Goal: Task Accomplishment & Management: Manage account settings

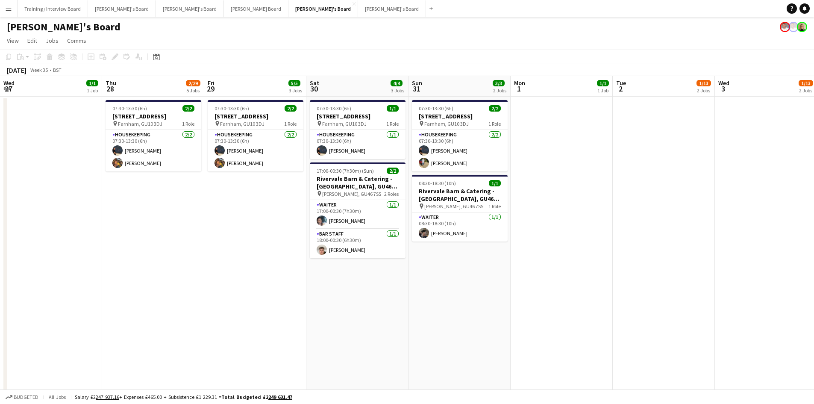
scroll to position [0, 328]
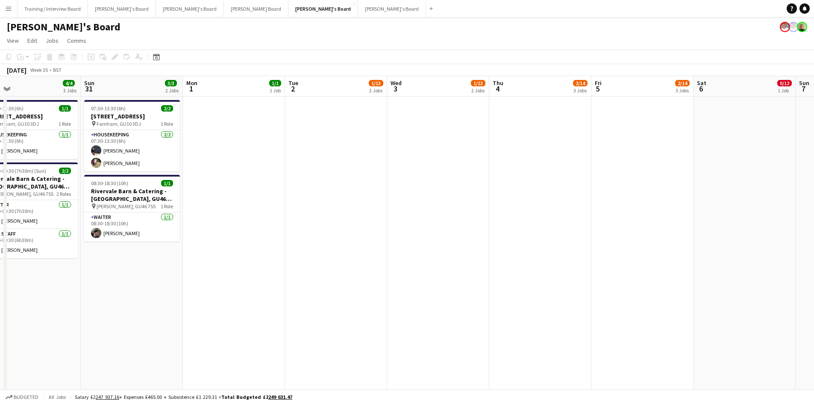
click at [6, 9] on app-icon "Menu" at bounding box center [8, 8] width 7 height 7
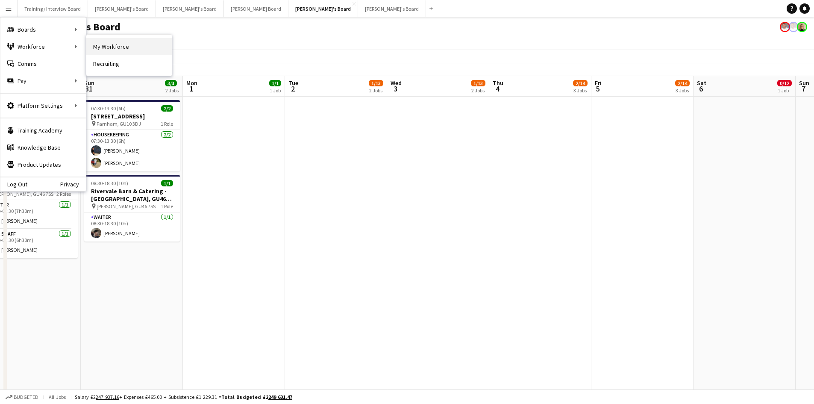
click at [122, 46] on link "My Workforce" at bounding box center [128, 46] width 85 height 17
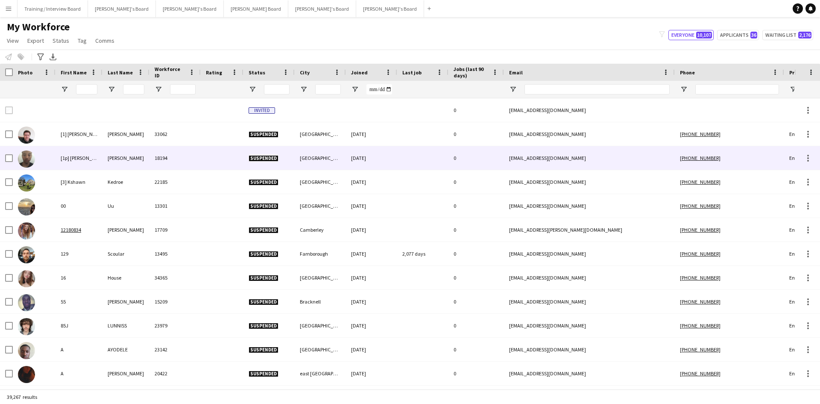
type input "**********"
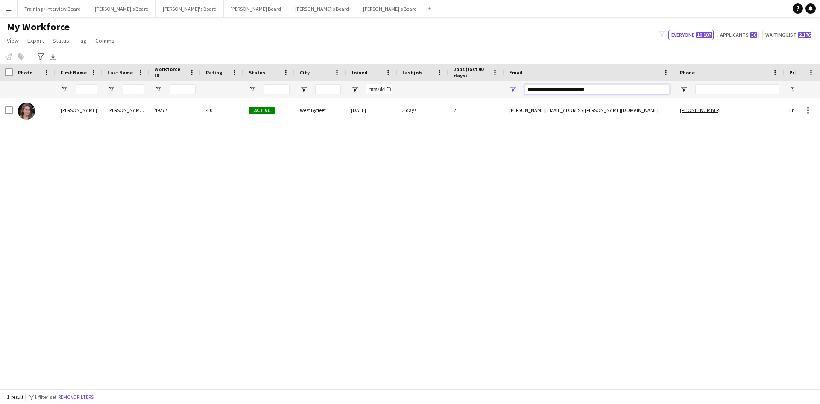
drag, startPoint x: 605, startPoint y: 91, endPoint x: 467, endPoint y: 88, distance: 137.6
click at [467, 88] on div at bounding box center [463, 89] width 926 height 17
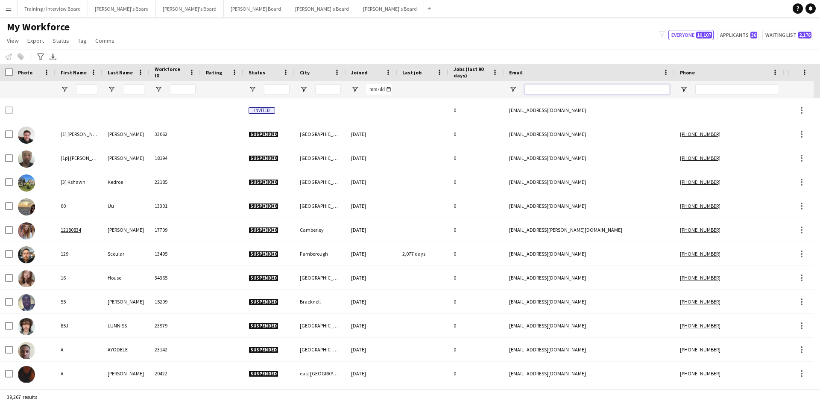
paste input "**********"
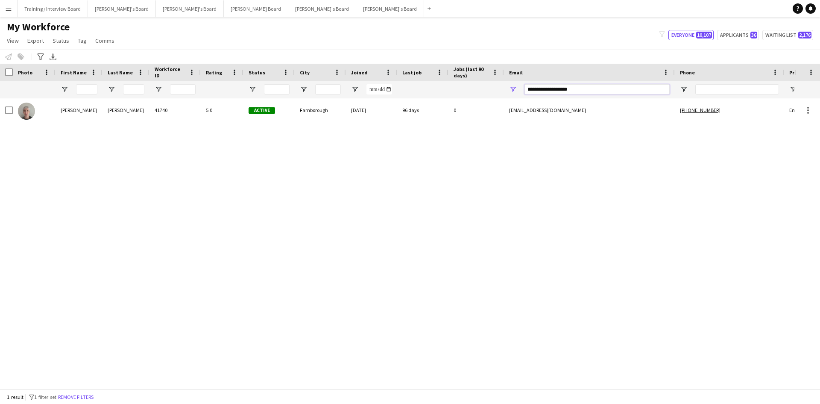
type input "**********"
click at [348, 117] on div "[DATE]" at bounding box center [371, 109] width 51 height 23
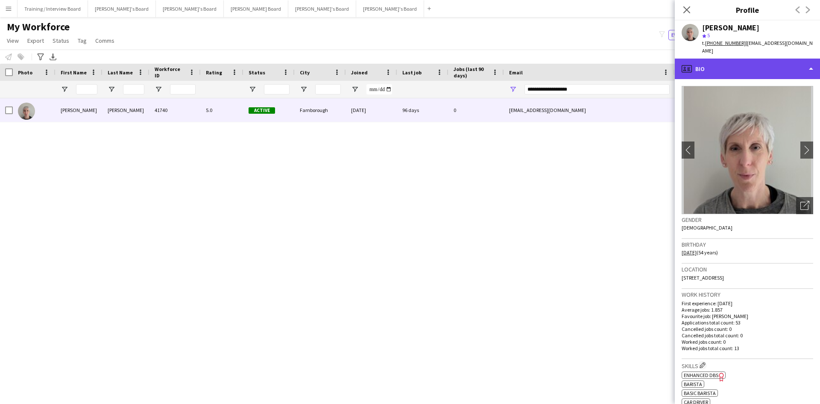
click at [744, 64] on div "profile Bio" at bounding box center [747, 69] width 145 height 20
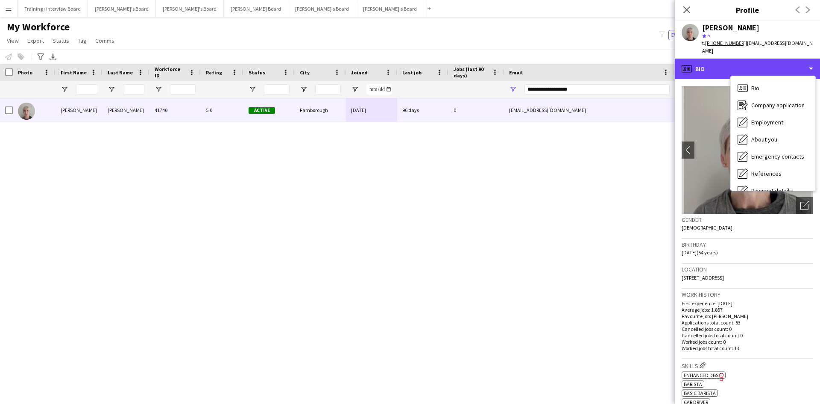
scroll to position [114, 0]
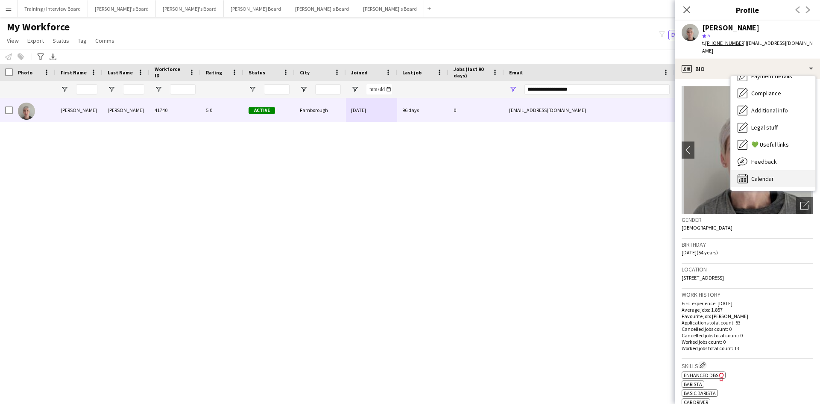
click at [785, 172] on div "Calendar Calendar" at bounding box center [773, 178] width 85 height 17
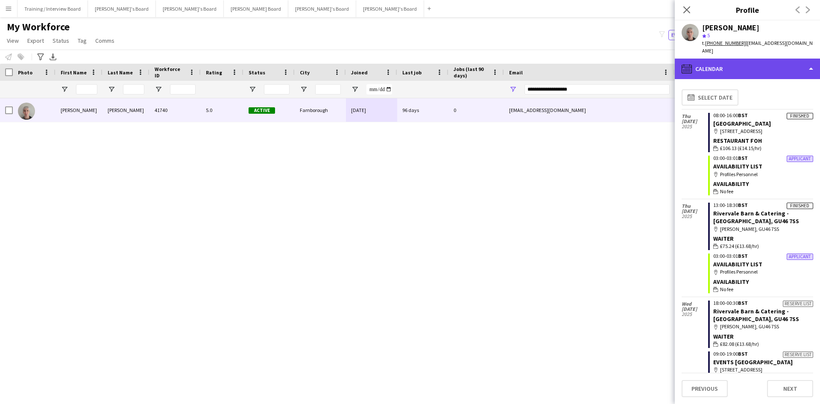
click at [751, 61] on div "calendar-full Calendar" at bounding box center [747, 69] width 145 height 20
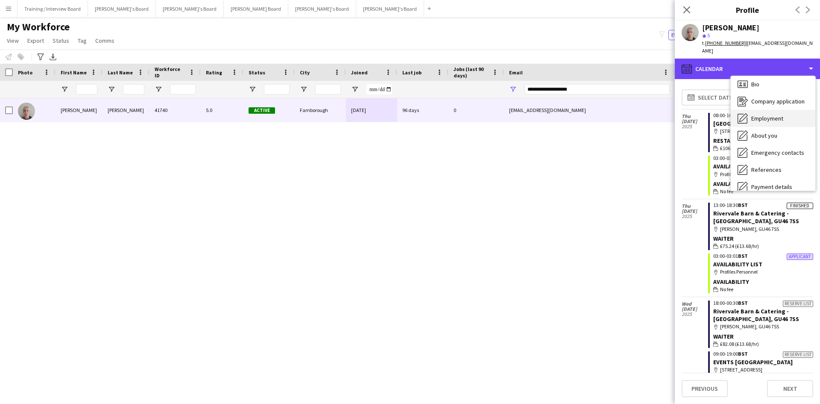
scroll to position [0, 0]
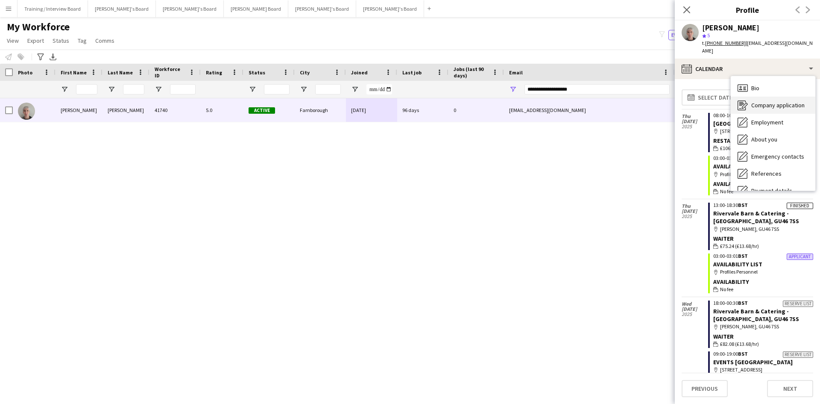
click at [782, 101] on span "Company application" at bounding box center [777, 105] width 53 height 8
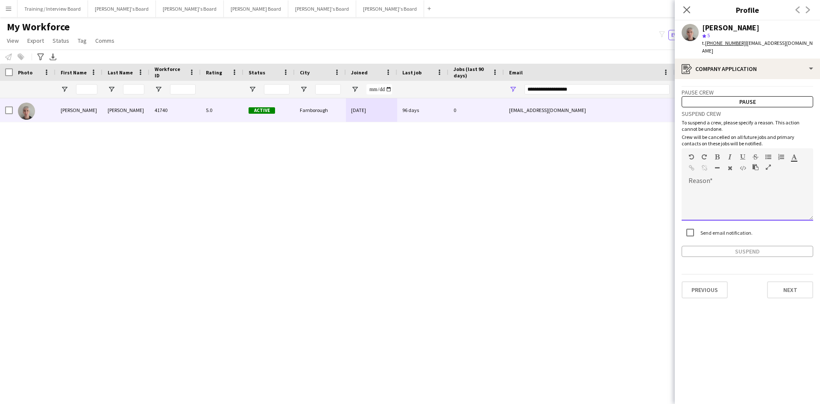
click at [713, 180] on div at bounding box center [748, 200] width 132 height 40
click at [740, 246] on button "Suspend" at bounding box center [748, 251] width 132 height 11
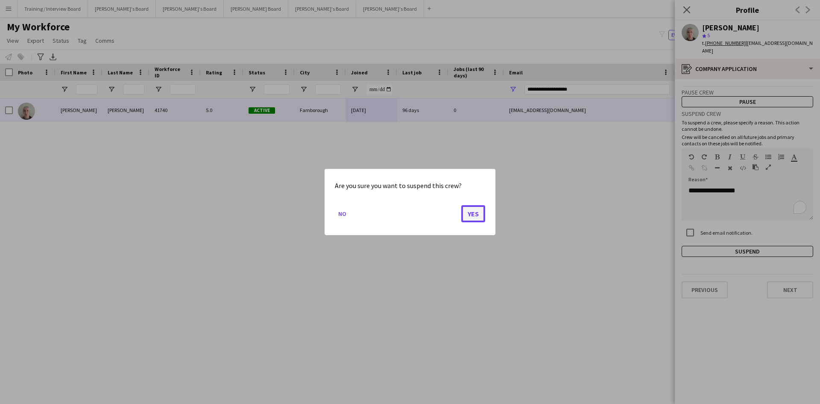
click at [475, 214] on button "Yes" at bounding box center [473, 213] width 24 height 17
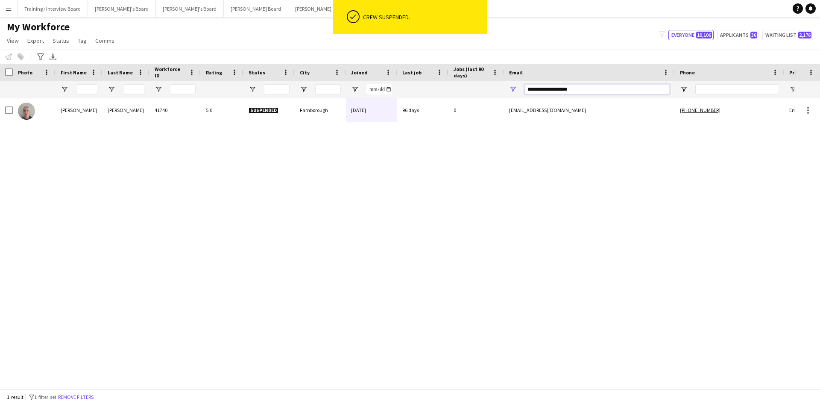
drag, startPoint x: 582, startPoint y: 88, endPoint x: 499, endPoint y: 91, distance: 82.5
click at [580, 88] on input "**********" at bounding box center [596, 89] width 145 height 10
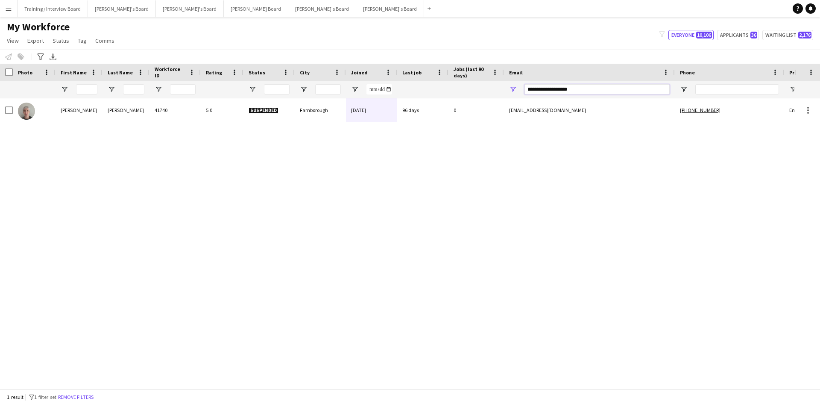
drag, startPoint x: 499, startPoint y: 91, endPoint x: 505, endPoint y: 92, distance: 6.1
click at [496, 92] on div at bounding box center [463, 89] width 926 height 17
click at [575, 88] on input "**********" at bounding box center [596, 89] width 145 height 10
drag, startPoint x: 578, startPoint y: 90, endPoint x: 518, endPoint y: 88, distance: 59.4
click at [505, 88] on div "**********" at bounding box center [589, 89] width 171 height 17
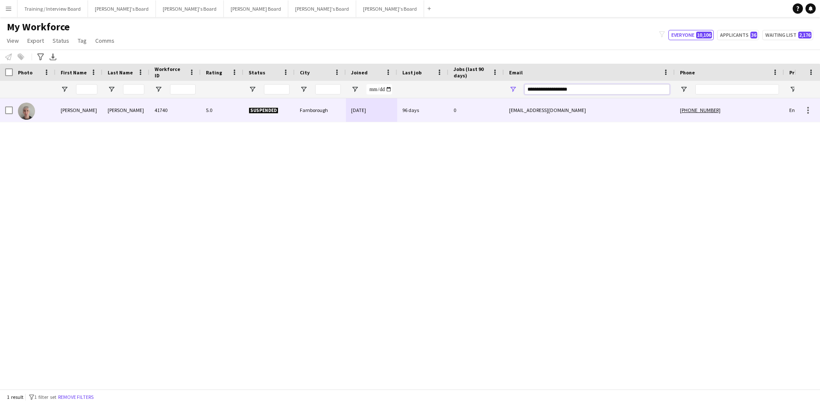
drag, startPoint x: 608, startPoint y: 85, endPoint x: 427, endPoint y: 102, distance: 181.5
click at [427, 102] on div "Workforce Details Photo First Name" at bounding box center [410, 226] width 820 height 325
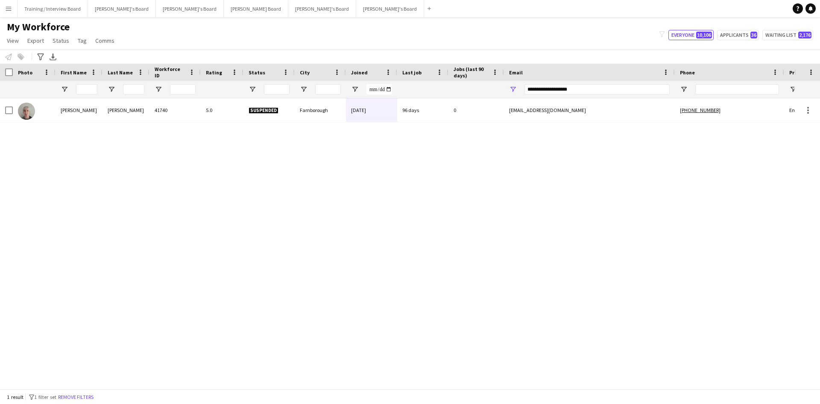
click at [296, 123] on div "[PERSON_NAME] 41740 5.0 Suspended Farnborough [DATE] 96 days 0 [EMAIL_ADDRESS][…" at bounding box center [397, 240] width 794 height 284
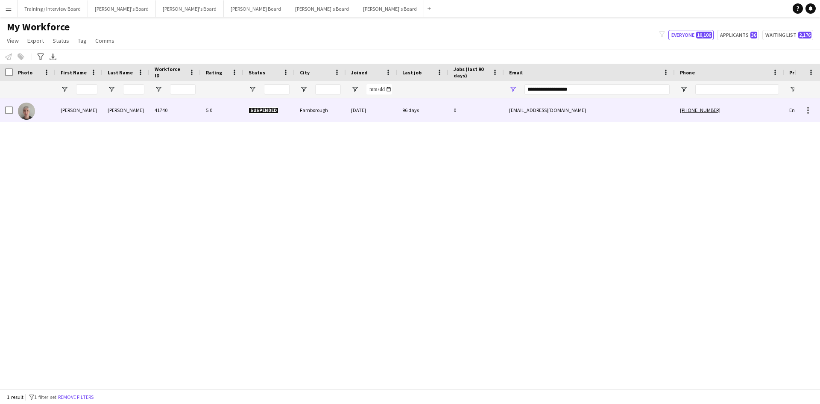
click at [297, 117] on div "Farnborough" at bounding box center [320, 109] width 51 height 23
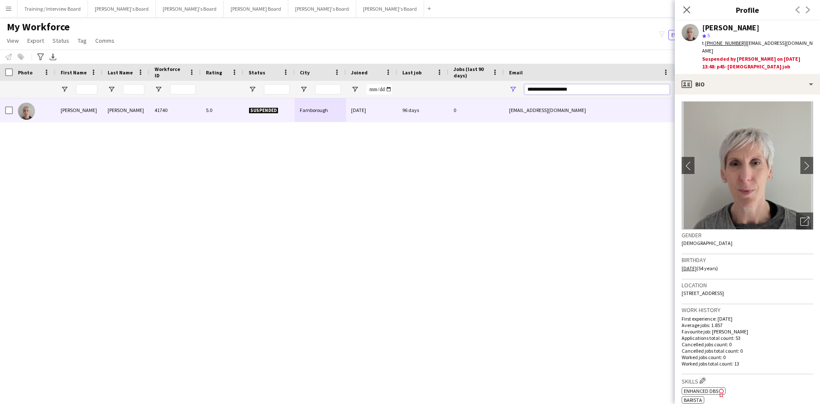
click at [590, 86] on input "**********" at bounding box center [596, 89] width 145 height 10
drag, startPoint x: 590, startPoint y: 88, endPoint x: 451, endPoint y: 97, distance: 139.1
click at [451, 97] on div at bounding box center [463, 89] width 926 height 17
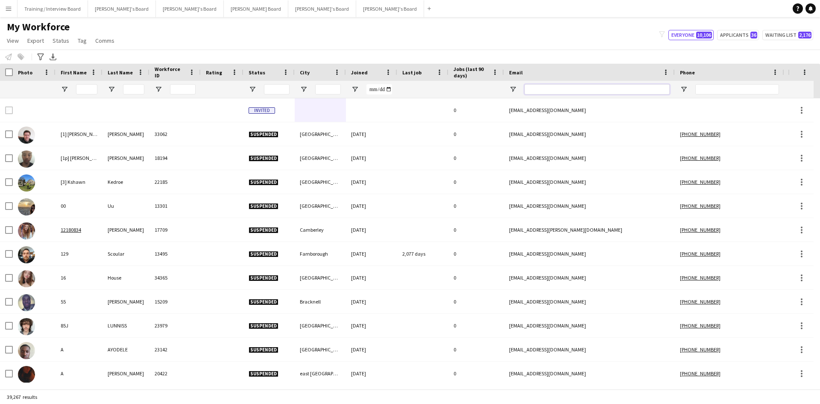
paste input "**********"
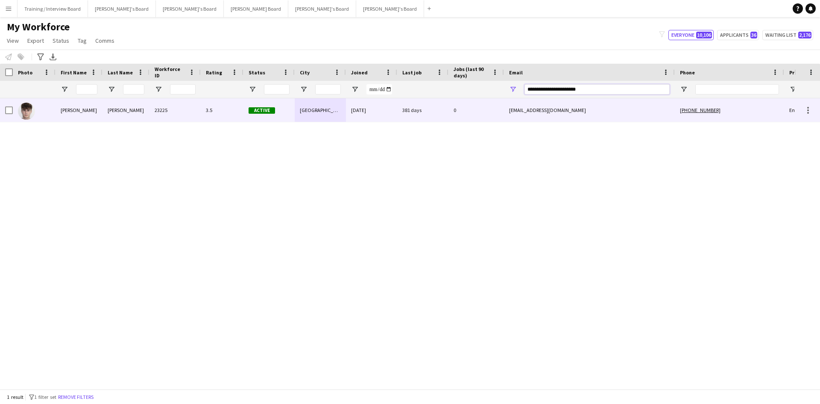
type input "**********"
click at [387, 117] on div "[DATE]" at bounding box center [371, 109] width 51 height 23
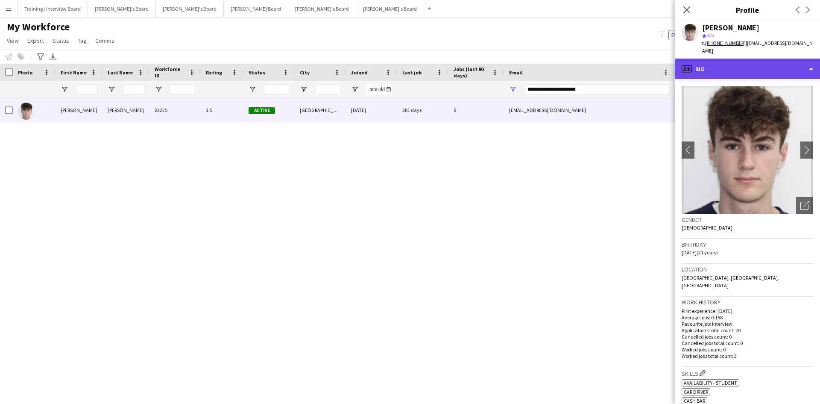
click at [746, 59] on div "profile Bio" at bounding box center [747, 69] width 145 height 20
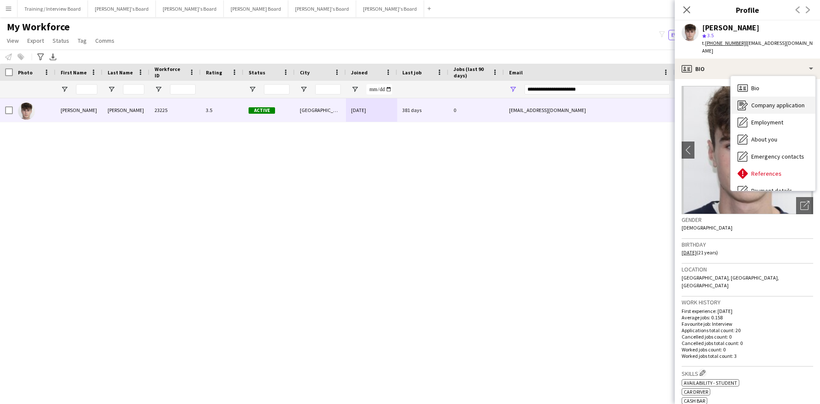
click at [768, 97] on div "Company application Company application" at bounding box center [773, 105] width 85 height 17
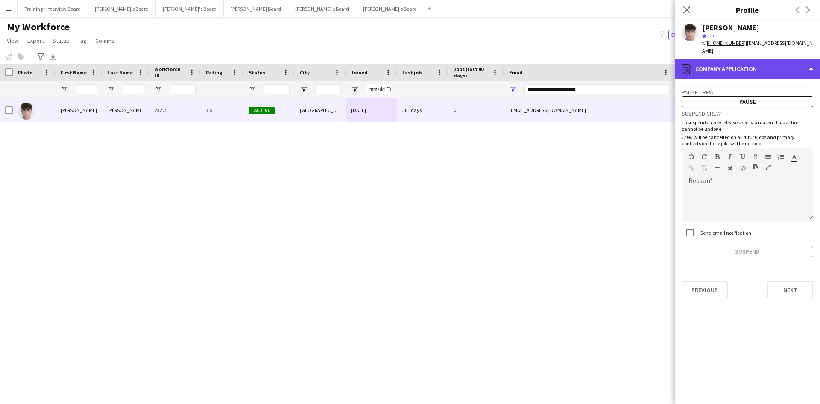
click at [738, 59] on div "register Company application" at bounding box center [747, 69] width 145 height 20
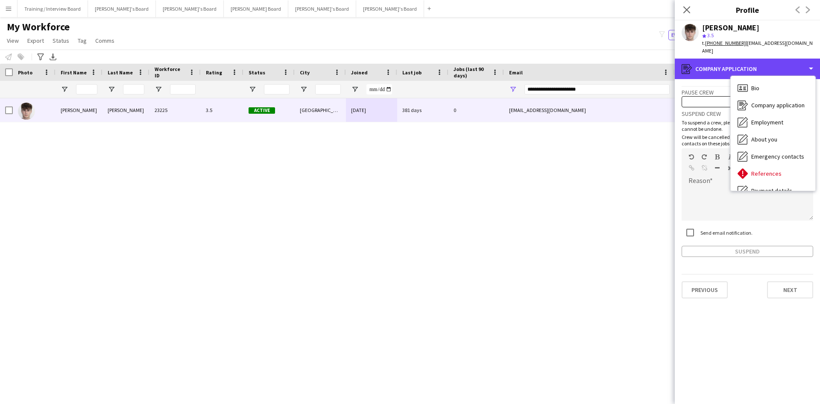
scroll to position [114, 0]
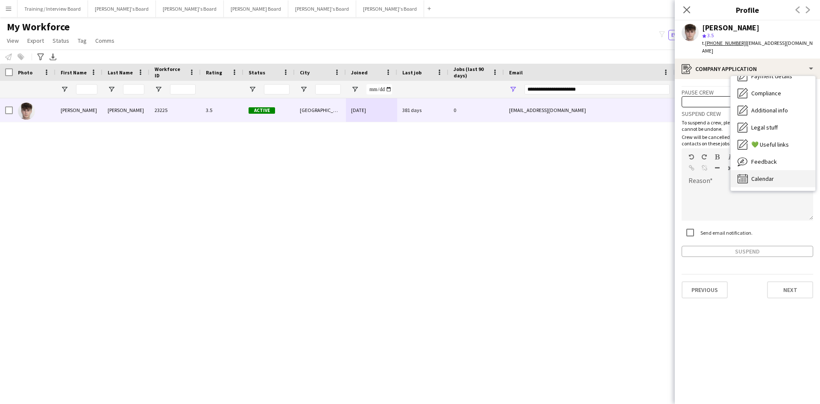
click at [778, 175] on div "Calendar Calendar" at bounding box center [773, 178] width 85 height 17
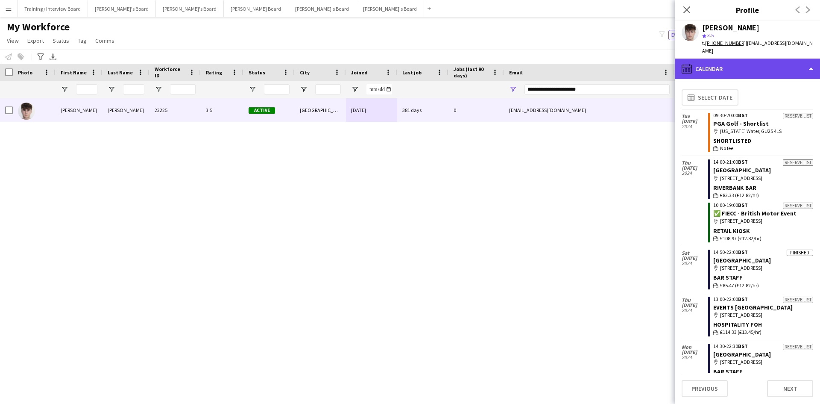
click at [736, 66] on div "calendar-full Calendar" at bounding box center [747, 69] width 145 height 20
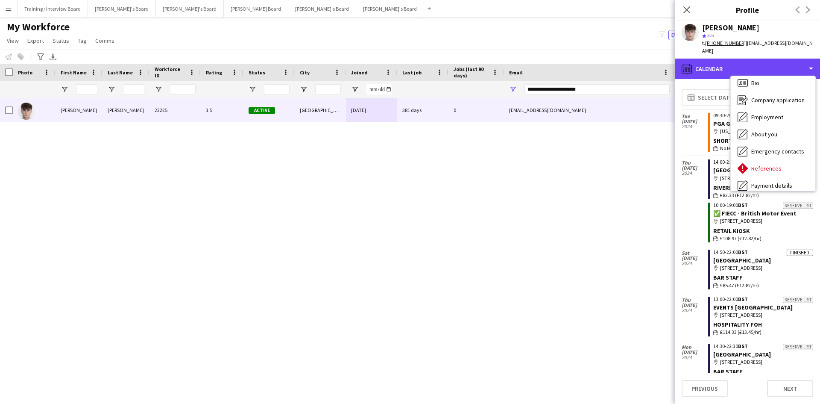
scroll to position [0, 0]
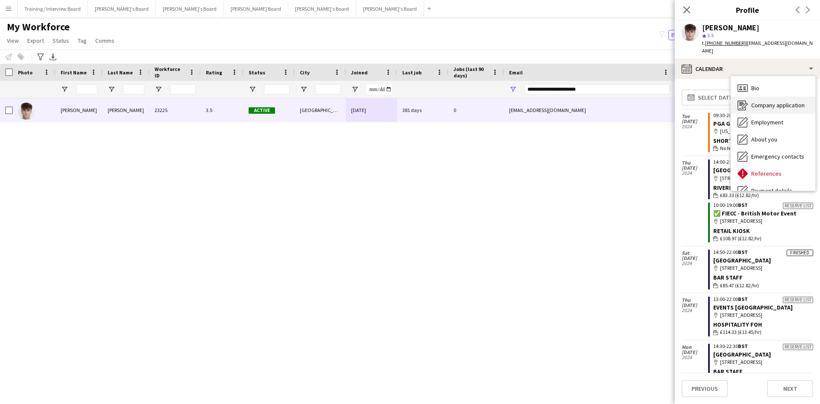
click at [770, 101] on span "Company application" at bounding box center [777, 105] width 53 height 8
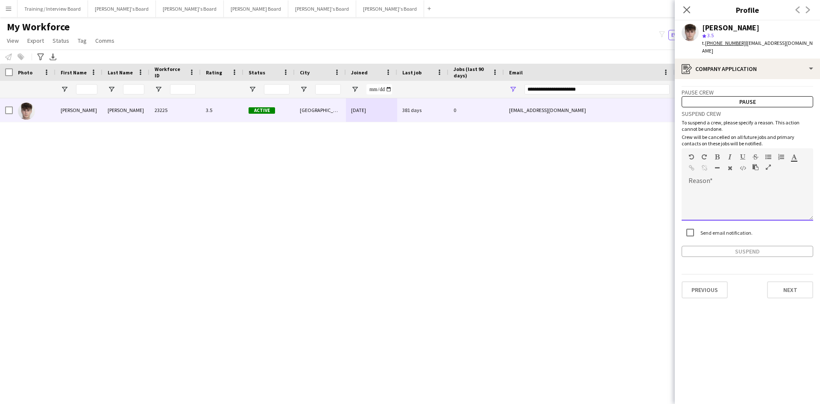
click at [702, 180] on div at bounding box center [748, 200] width 132 height 40
click at [735, 246] on button "Suspend" at bounding box center [748, 251] width 132 height 11
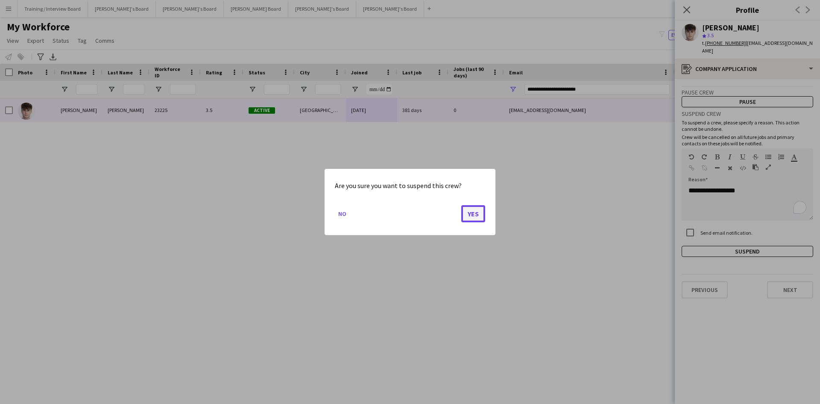
click at [478, 213] on button "Yes" at bounding box center [473, 213] width 24 height 17
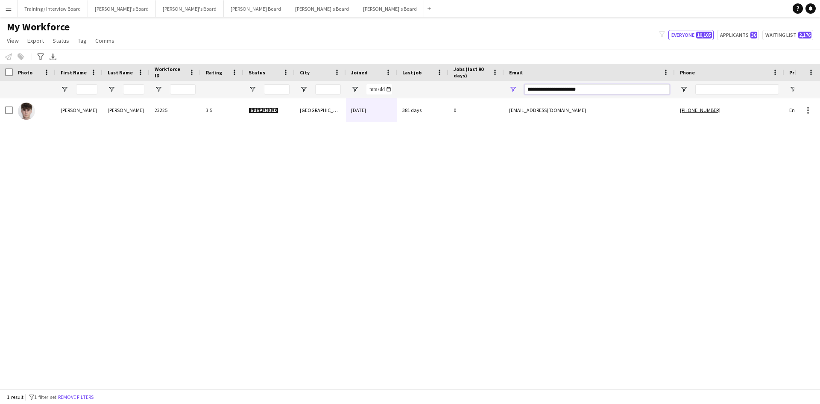
drag, startPoint x: 610, startPoint y: 88, endPoint x: 420, endPoint y: 92, distance: 190.1
click at [420, 92] on div at bounding box center [463, 89] width 926 height 17
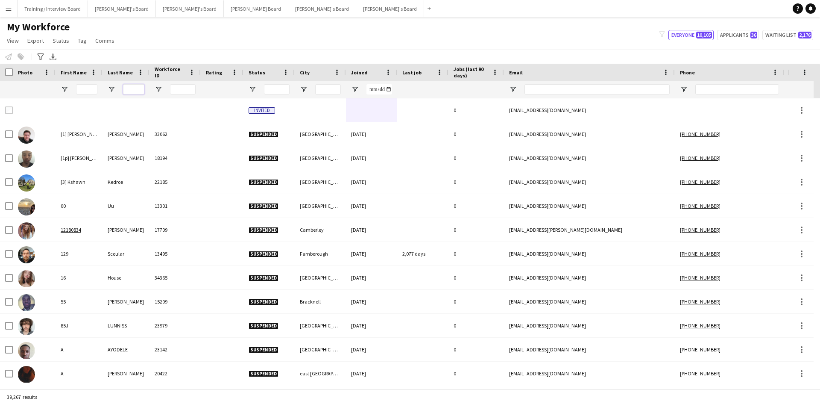
click at [137, 90] on input "Last Name Filter Input" at bounding box center [133, 89] width 21 height 10
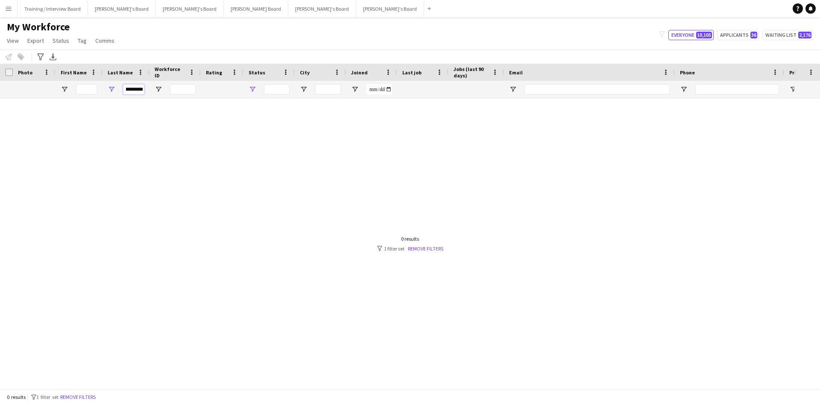
type input "*********"
click at [251, 89] on span "Open Filter Menu" at bounding box center [253, 89] width 8 height 8
click at [264, 34] on div "My Workforce View Views Default view Compliance RTW Checks [GEOGRAPHIC_DATA] Se…" at bounding box center [410, 34] width 820 height 29
drag, startPoint x: 123, startPoint y: 90, endPoint x: 184, endPoint y: 91, distance: 61.1
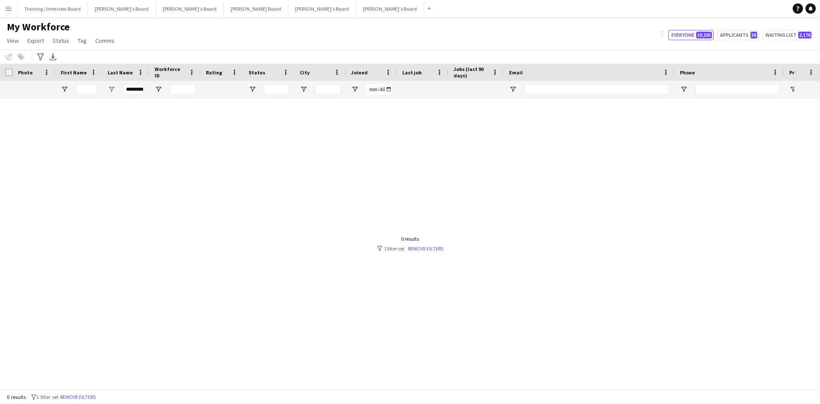
click at [184, 91] on div "*********" at bounding box center [463, 89] width 926 height 17
drag, startPoint x: 127, startPoint y: 90, endPoint x: 154, endPoint y: 89, distance: 26.5
click at [154, 89] on div "*********" at bounding box center [463, 89] width 926 height 17
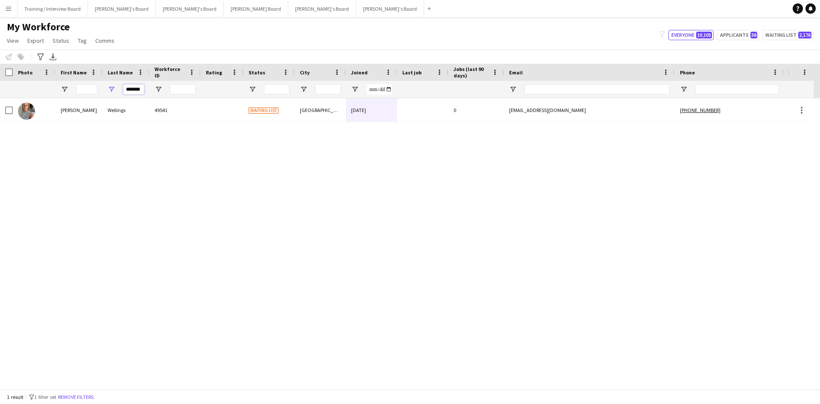
scroll to position [0, 0]
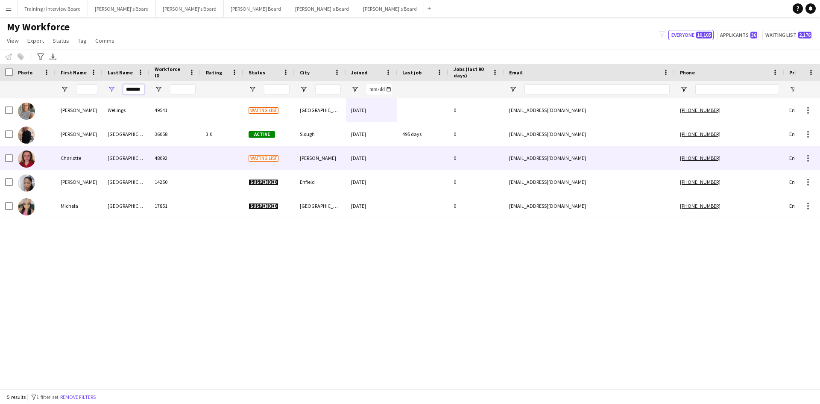
type input "*******"
drag, startPoint x: 210, startPoint y: 161, endPoint x: 269, endPoint y: 159, distance: 59.4
click at [209, 161] on div at bounding box center [222, 157] width 43 height 23
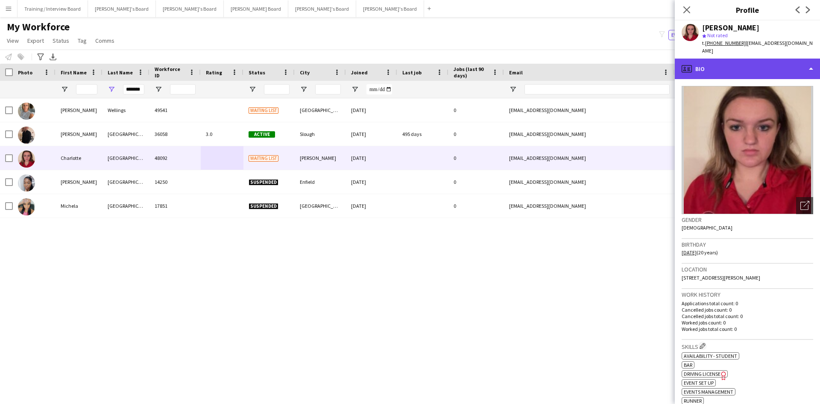
click at [747, 69] on div "profile Bio" at bounding box center [747, 69] width 145 height 20
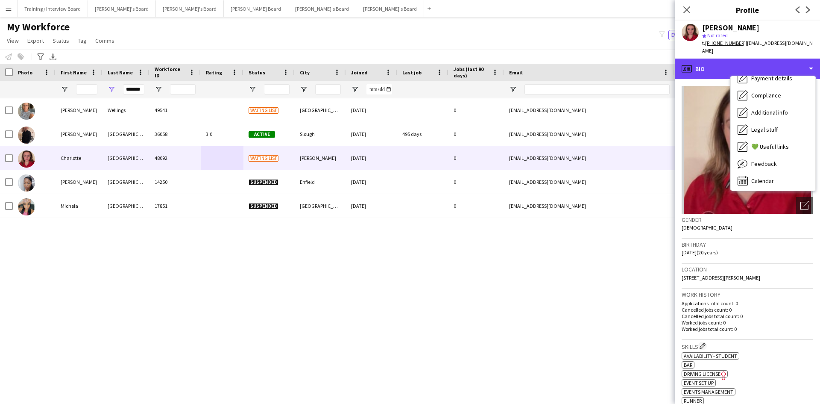
scroll to position [114, 0]
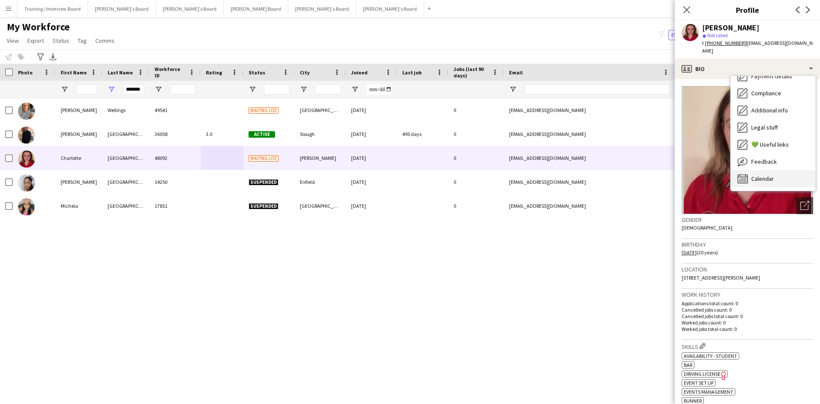
click at [784, 180] on div "Calendar Calendar" at bounding box center [773, 178] width 85 height 17
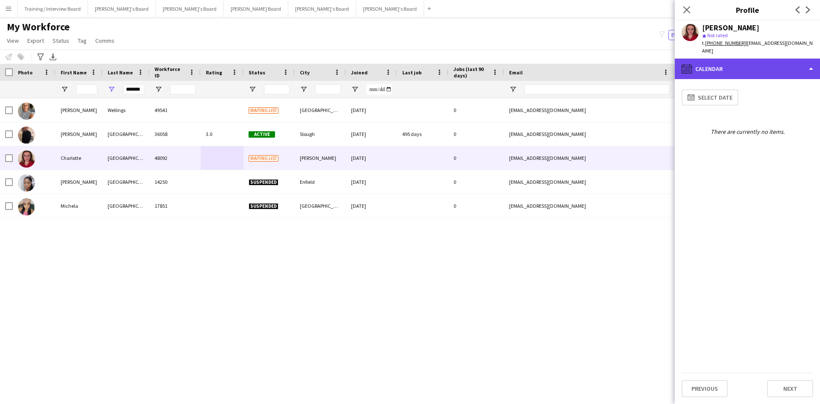
click at [752, 73] on div "calendar-full Calendar" at bounding box center [747, 69] width 145 height 20
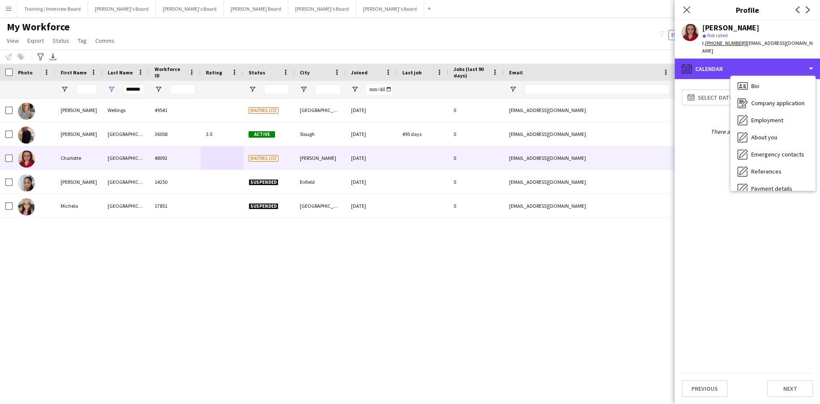
scroll to position [0, 0]
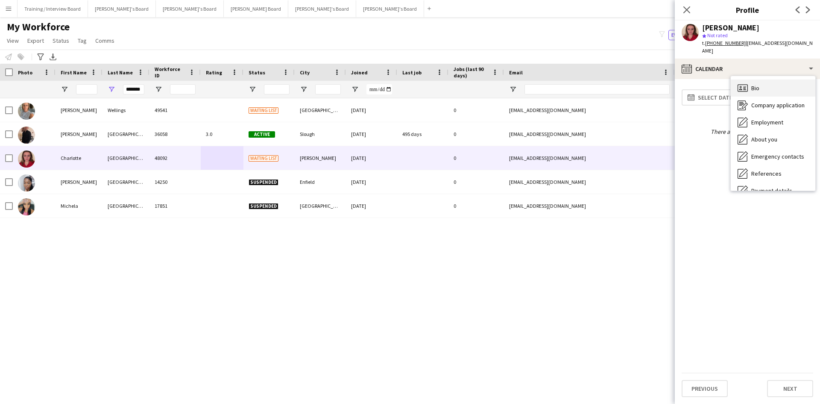
click at [756, 88] on span "Bio" at bounding box center [755, 88] width 8 height 8
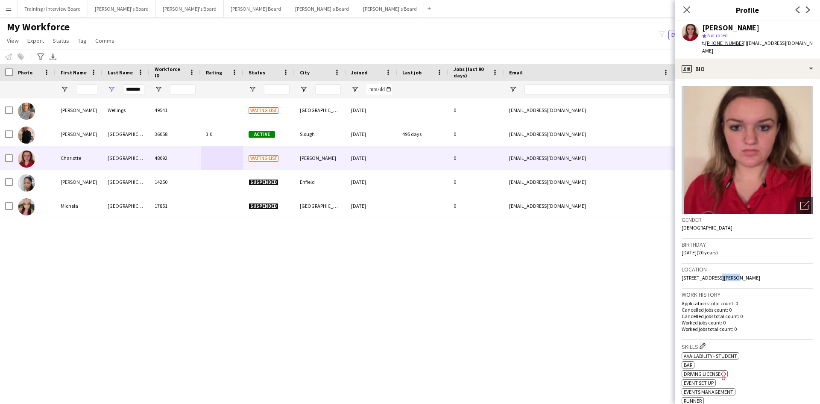
drag, startPoint x: 719, startPoint y: 278, endPoint x: 728, endPoint y: 278, distance: 8.6
click at [728, 278] on span "[STREET_ADDRESS][PERSON_NAME]" at bounding box center [721, 277] width 79 height 6
copy span "[PERSON_NAME],"
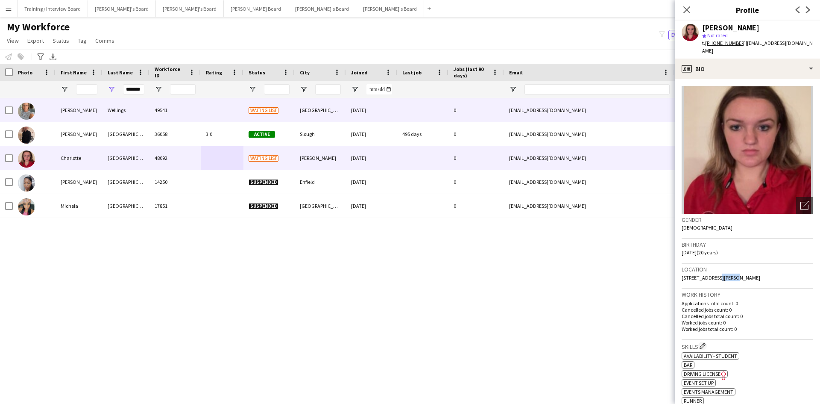
click at [184, 111] on div "49541" at bounding box center [174, 109] width 51 height 23
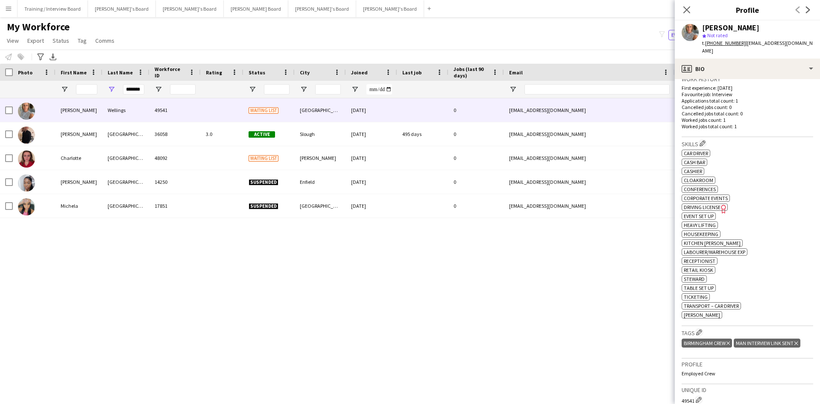
scroll to position [256, 0]
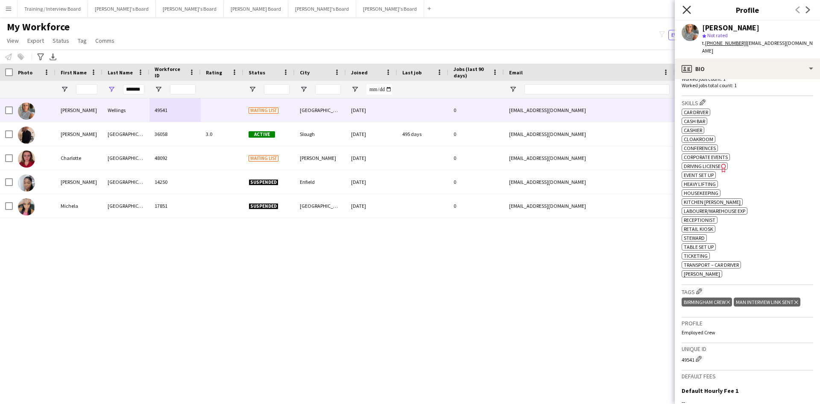
click at [684, 9] on icon "Close pop-in" at bounding box center [686, 10] width 8 height 8
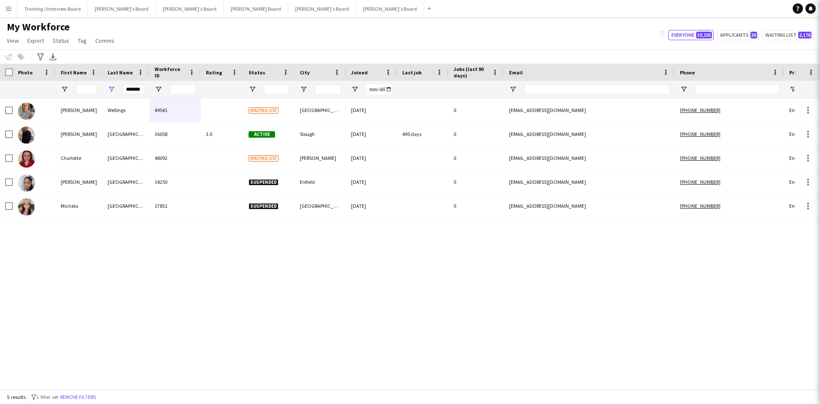
click at [565, 37] on div "My Workforce View Views Default view Compliance RTW Checks [GEOGRAPHIC_DATA] Se…" at bounding box center [410, 34] width 820 height 29
drag, startPoint x: 141, startPoint y: 90, endPoint x: 108, endPoint y: 86, distance: 33.9
click at [108, 86] on div "*******" at bounding box center [125, 89] width 47 height 17
